Goal: Navigation & Orientation: Go to known website

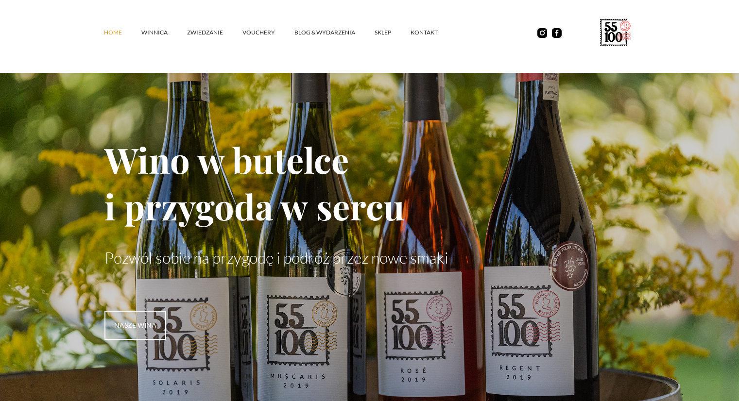
scroll to position [1511, 0]
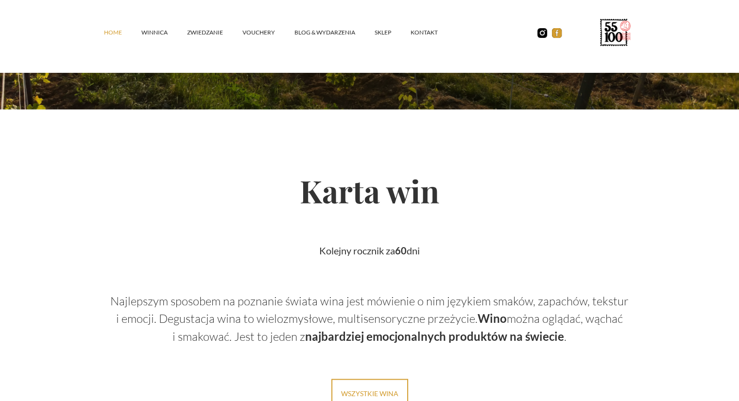
click at [558, 34] on img at bounding box center [557, 33] width 10 height 10
